Goal: Information Seeking & Learning: Understand process/instructions

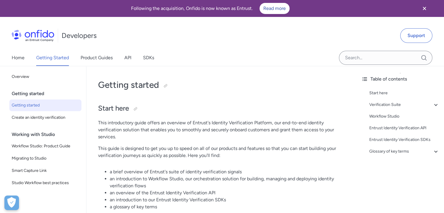
click at [140, 123] on p "This introductory guide offers an overview of Entrust's Identity Verification P…" at bounding box center [221, 129] width 246 height 21
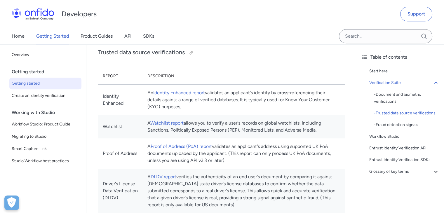
scroll to position [1634, 0]
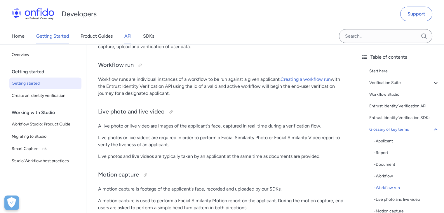
click at [129, 34] on link "API" at bounding box center [127, 36] width 7 height 16
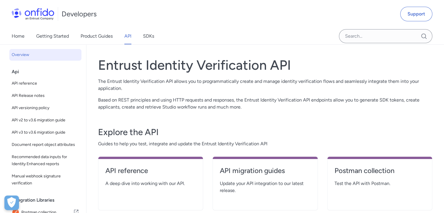
scroll to position [206, 0]
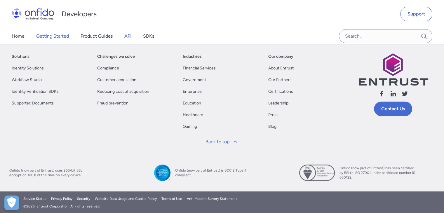
click at [56, 36] on link "Getting Started" at bounding box center [52, 36] width 33 height 16
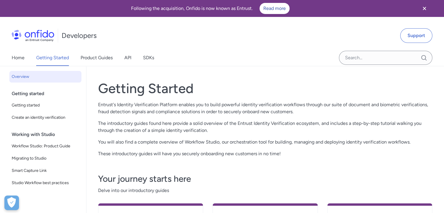
click at [176, 135] on div "Getting Started Entrust's Identity Verification Platform enables you to build p…" at bounding box center [265, 118] width 334 height 77
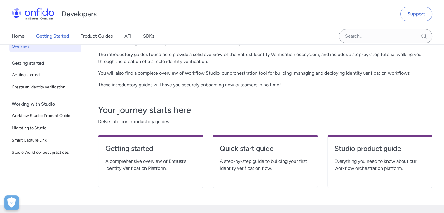
scroll to position [70, 0]
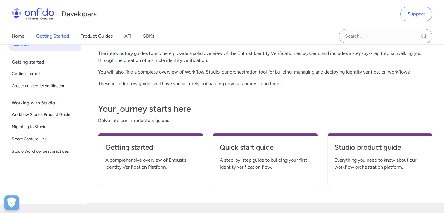
click at [255, 166] on span "A step-by-step guide to building your first identity verification flow." at bounding box center [265, 164] width 90 height 14
click at [244, 147] on h4 "Quick start guide" at bounding box center [265, 147] width 90 height 9
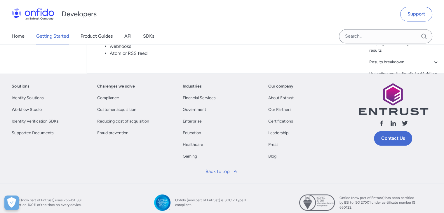
scroll to position [2933, 0]
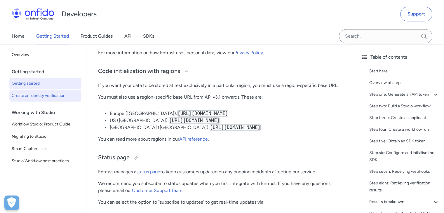
drag, startPoint x: 49, startPoint y: 127, endPoint x: 69, endPoint y: 85, distance: 46.2
click at [49, 127] on span "Workflow Studio: Product Guide" at bounding box center [45, 124] width 67 height 7
